Goal: Transaction & Acquisition: Download file/media

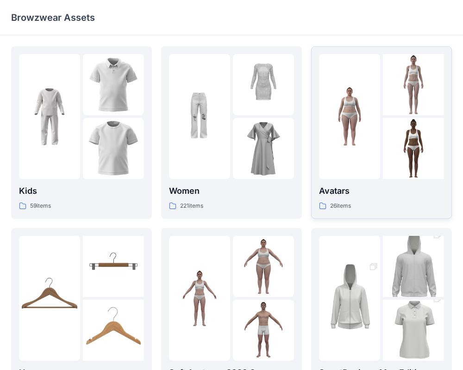
click at [349, 191] on p "Avatars" at bounding box center [381, 191] width 125 height 13
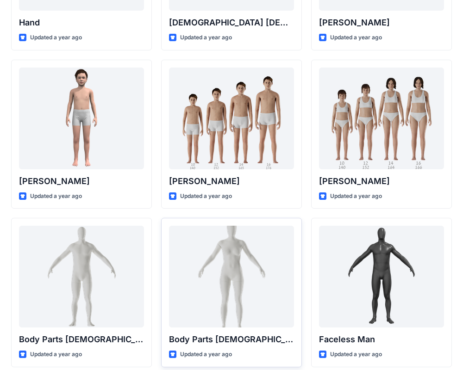
scroll to position [117, 0]
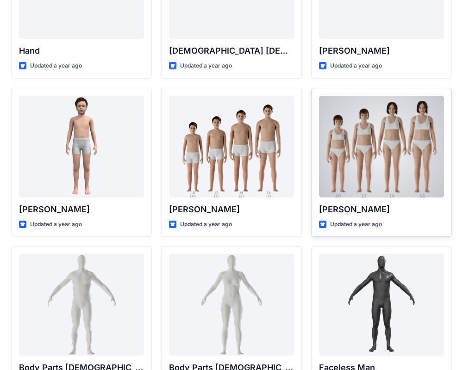
click at [420, 173] on div at bounding box center [381, 147] width 125 height 102
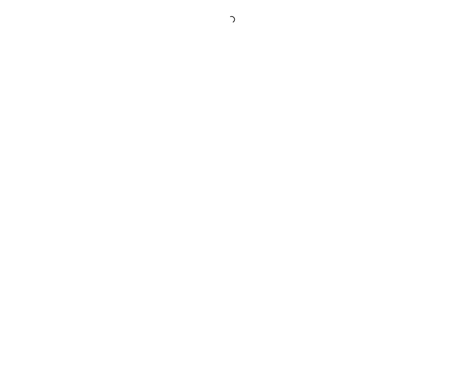
click at [420, 173] on div at bounding box center [231, 185] width 463 height 370
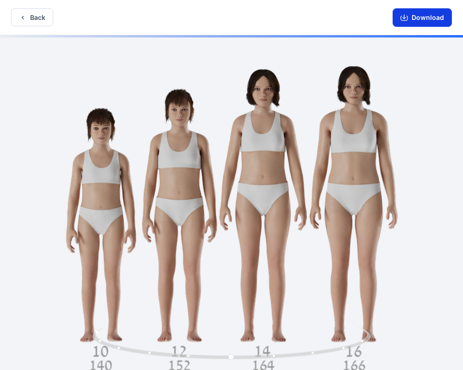
click at [422, 24] on button "Download" at bounding box center [421, 17] width 59 height 19
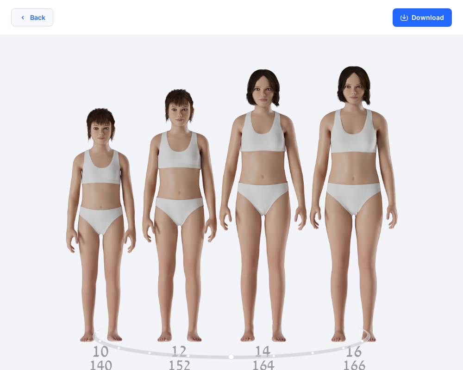
click at [28, 22] on button "Back" at bounding box center [32, 17] width 42 height 18
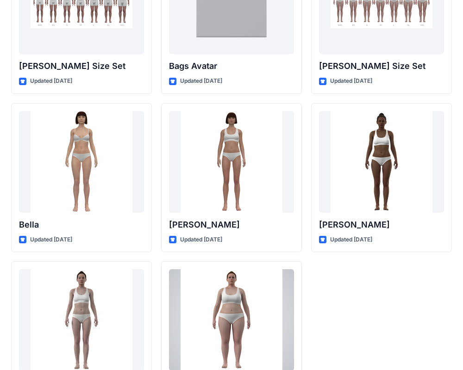
scroll to position [1054, 0]
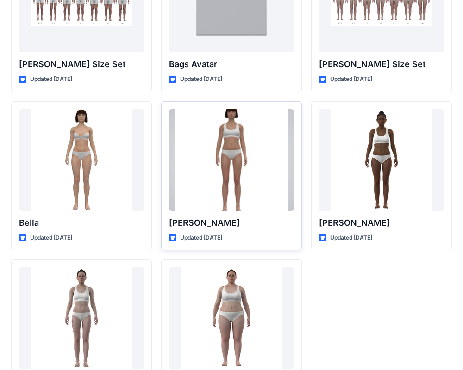
click at [210, 202] on div at bounding box center [231, 160] width 125 height 102
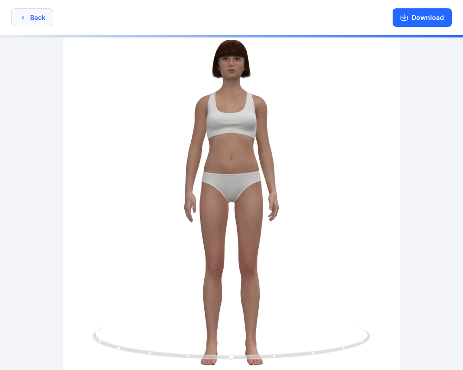
click at [34, 15] on button "Back" at bounding box center [32, 17] width 42 height 18
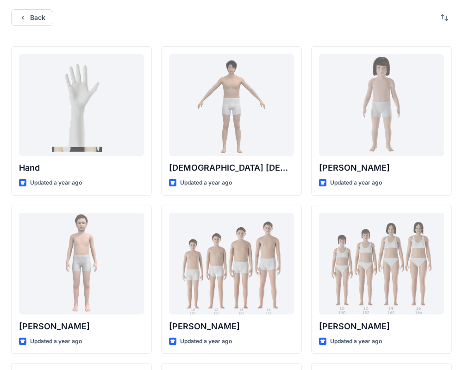
scroll to position [1054, 0]
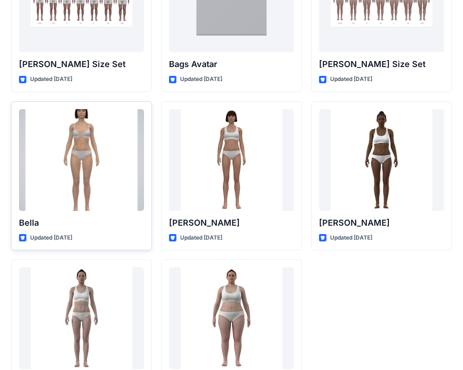
click at [69, 137] on div at bounding box center [81, 160] width 125 height 102
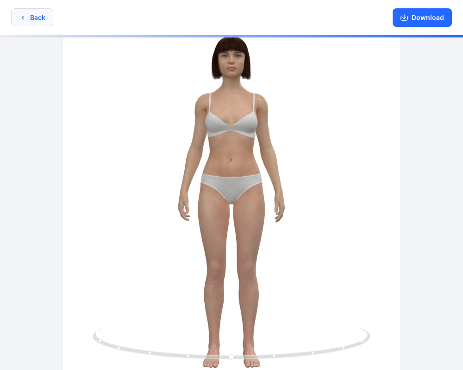
click at [30, 16] on button "Back" at bounding box center [32, 17] width 42 height 18
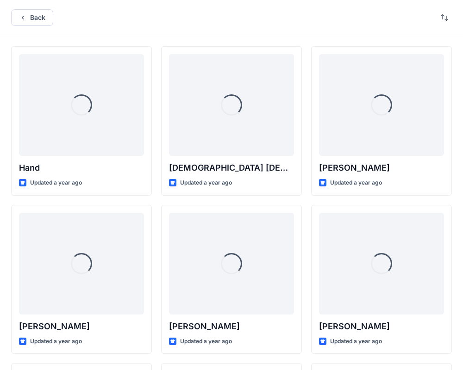
scroll to position [1054, 0]
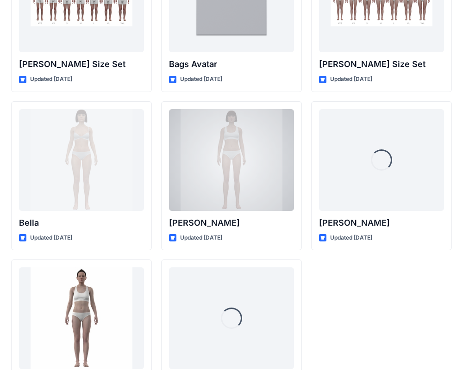
click at [207, 173] on div at bounding box center [231, 160] width 125 height 102
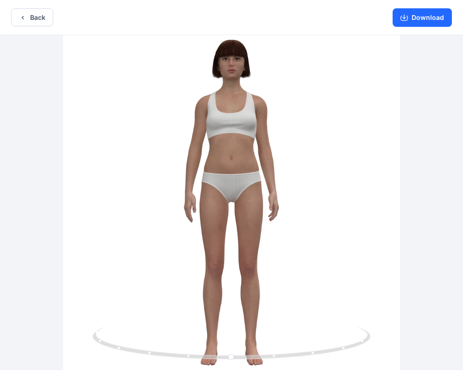
click at [40, 26] on div "Back Download" at bounding box center [231, 17] width 463 height 35
click at [42, 19] on button "Back" at bounding box center [32, 17] width 42 height 18
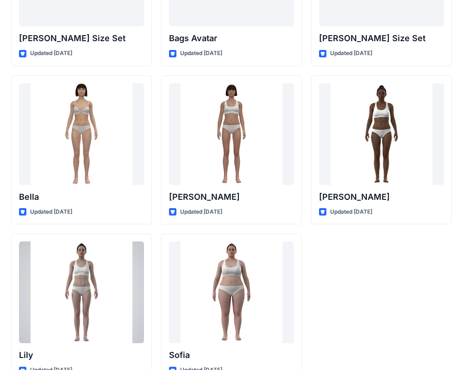
scroll to position [1081, 0]
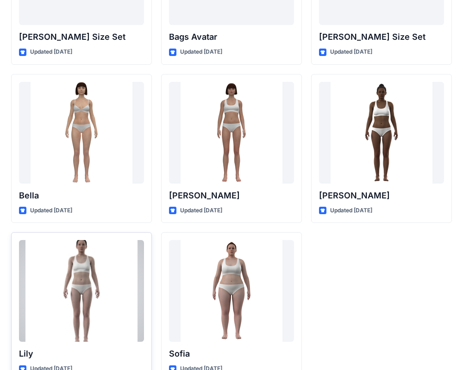
click at [72, 281] on div at bounding box center [81, 291] width 125 height 102
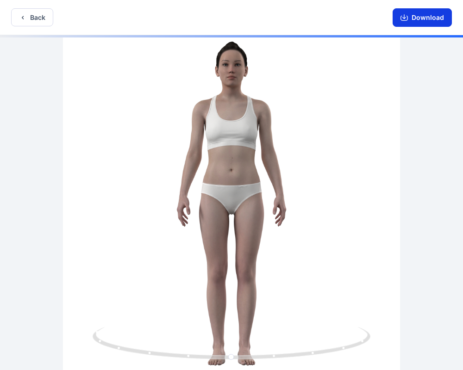
click at [431, 19] on button "Download" at bounding box center [421, 17] width 59 height 19
click at [415, 14] on button "Download" at bounding box center [421, 17] width 59 height 19
click at [413, 19] on button "Download" at bounding box center [421, 17] width 59 height 19
click at [404, 17] on icon "button" at bounding box center [403, 17] width 7 height 7
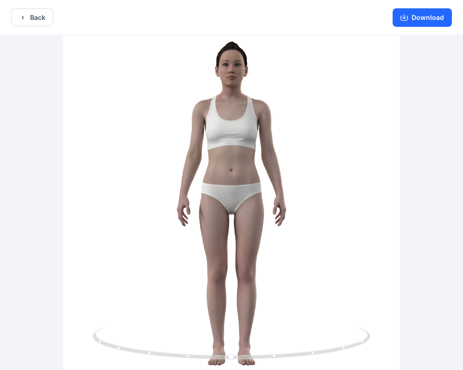
click at [317, 135] on div at bounding box center [231, 203] width 463 height 337
click at [21, 20] on icon "button" at bounding box center [22, 17] width 7 height 7
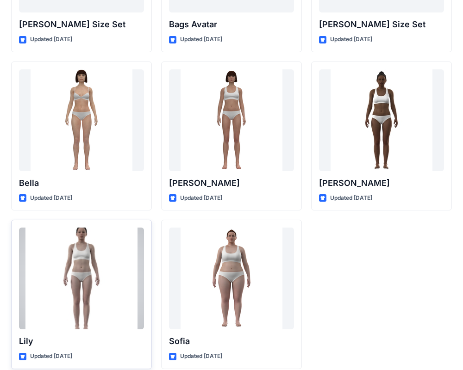
scroll to position [1104, 0]
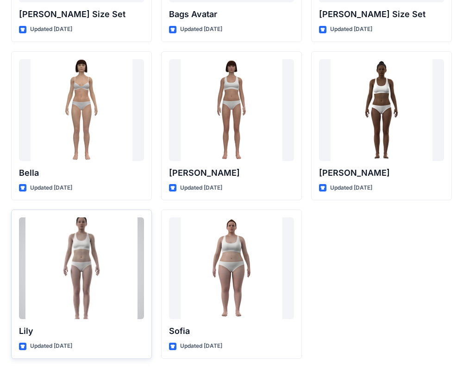
click at [77, 313] on div at bounding box center [81, 268] width 125 height 102
